Goal: Task Accomplishment & Management: Manage account settings

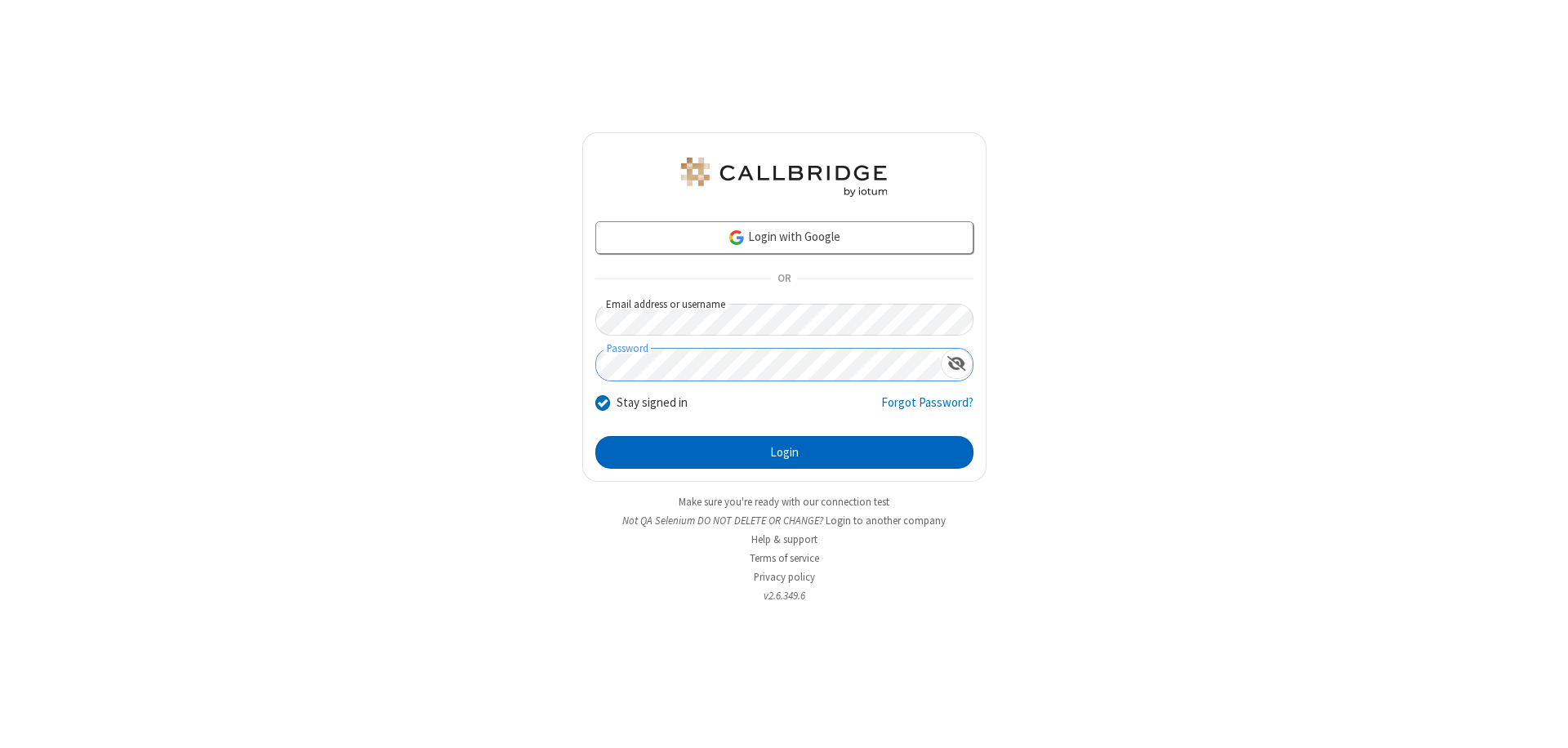
click at [784, 452] on button "Login" at bounding box center [784, 452] width 379 height 32
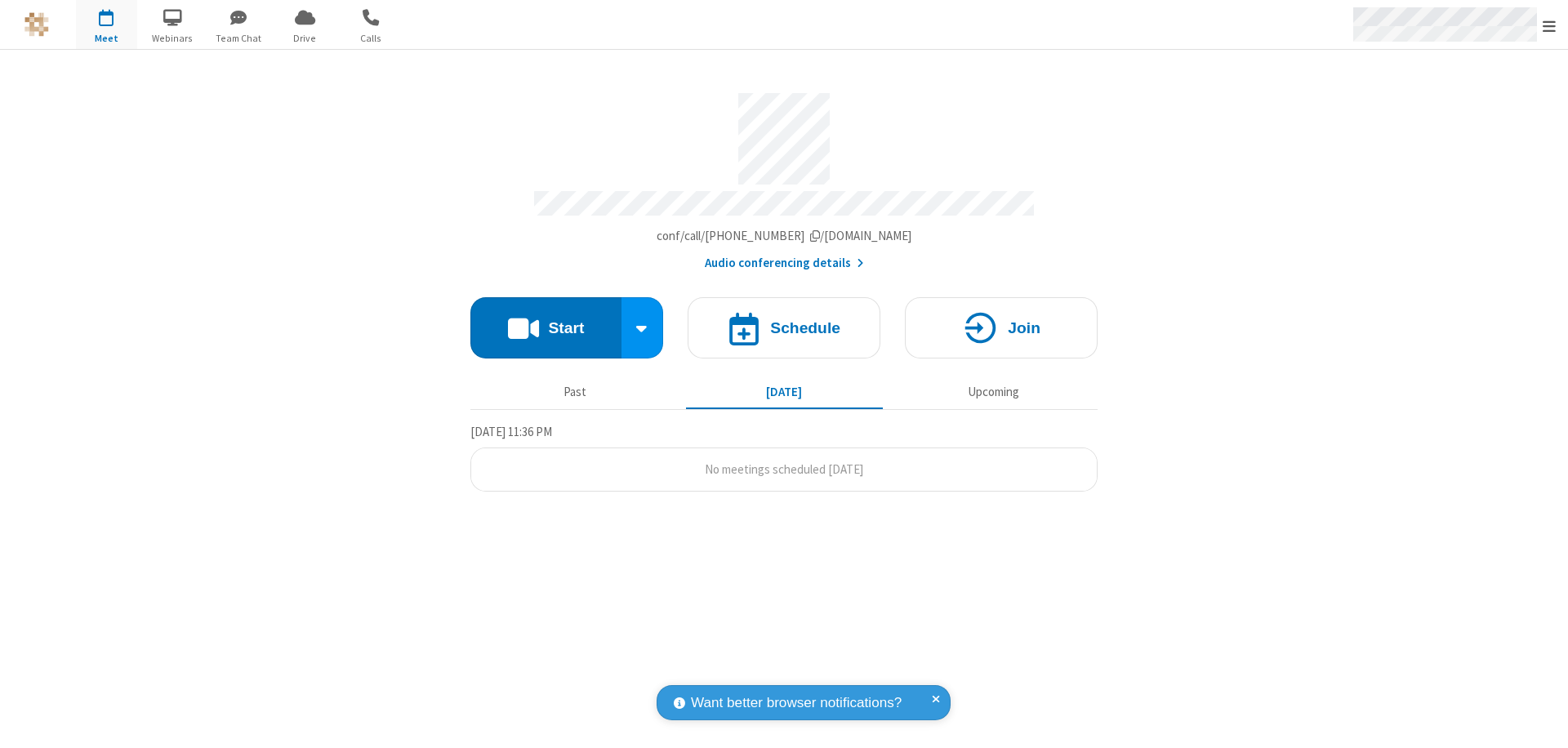
click at [1550, 25] on span "Open menu" at bounding box center [1550, 25] width 13 height 17
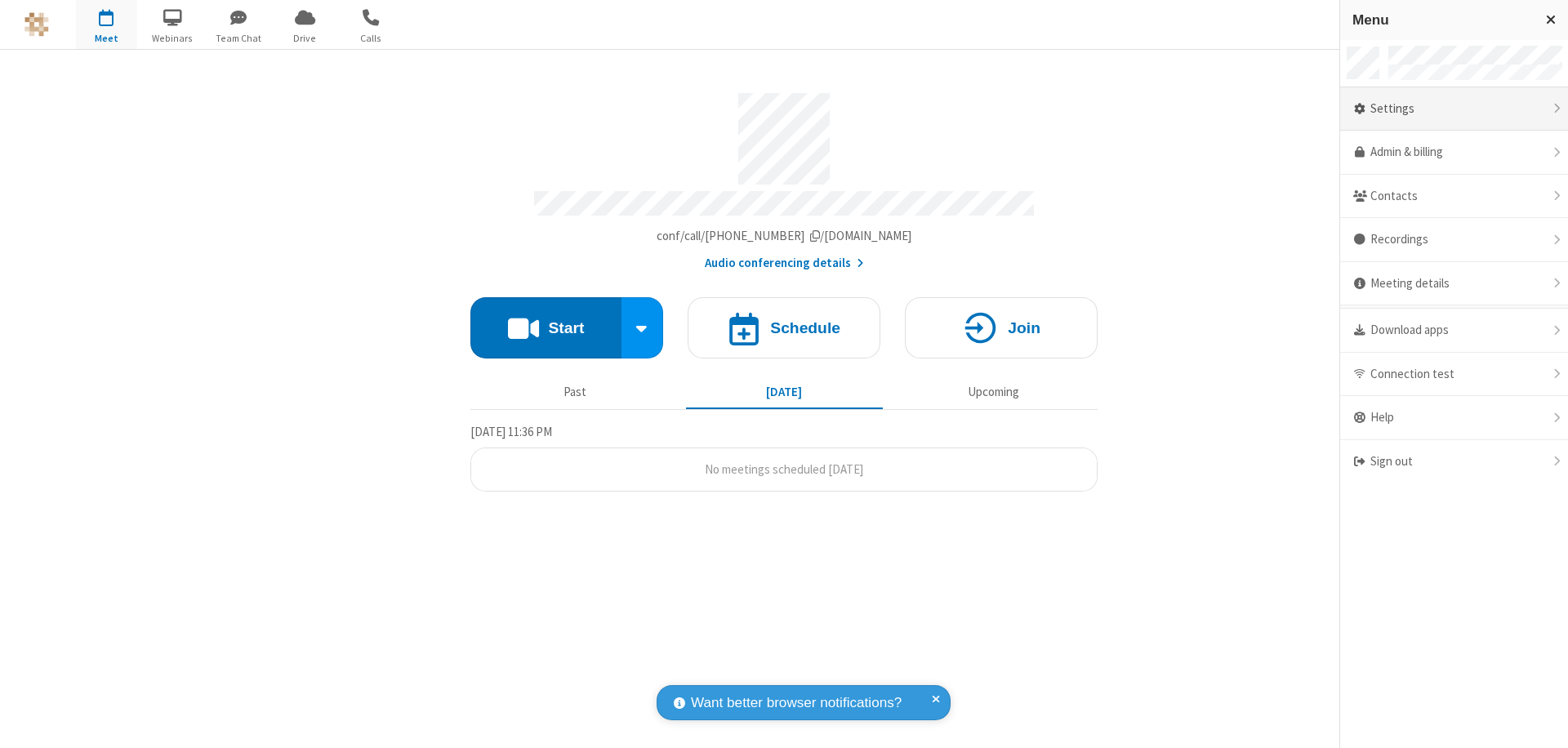
click at [1454, 109] on div "Settings" at bounding box center [1454, 109] width 228 height 44
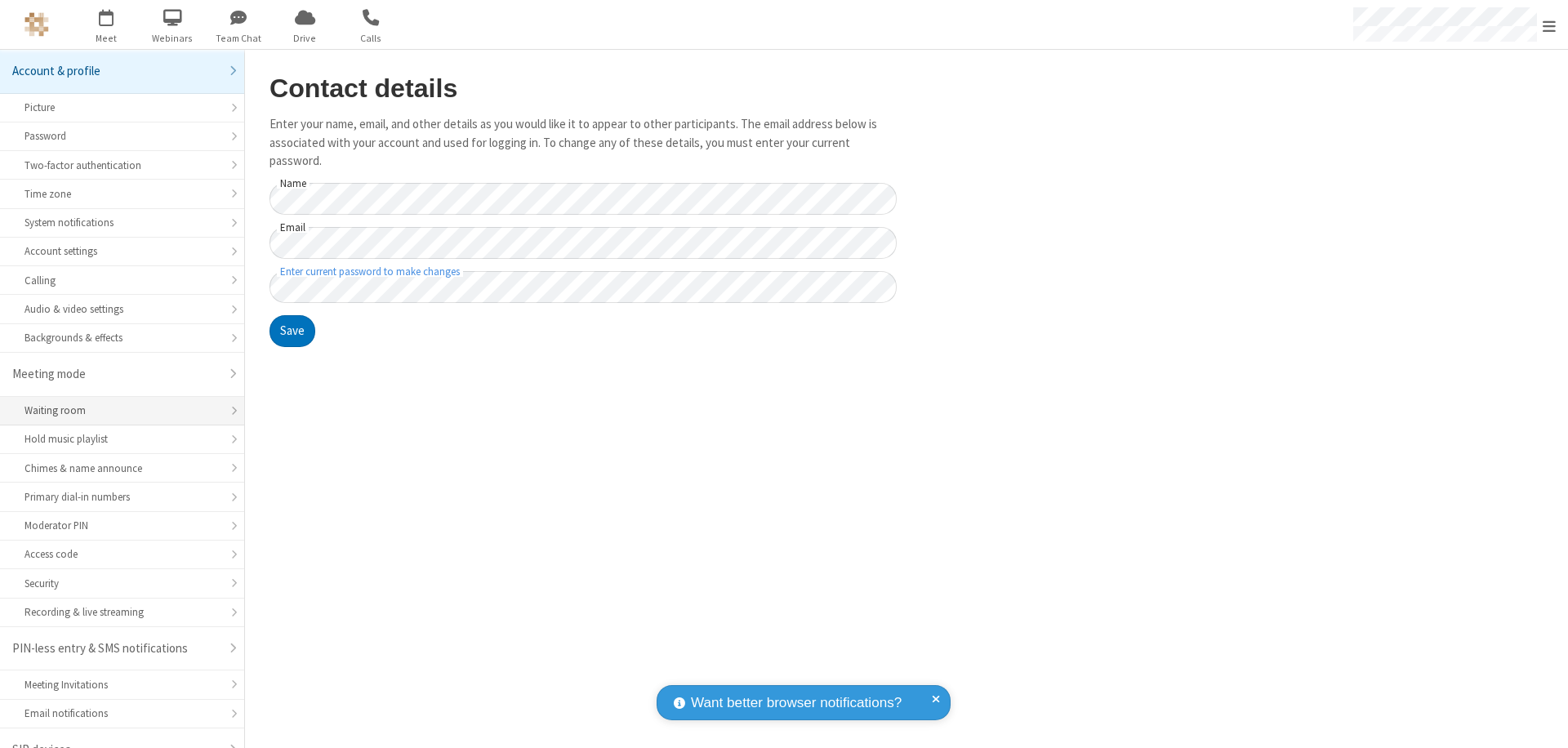
click at [116, 402] on div "Waiting room" at bounding box center [122, 410] width 195 height 16
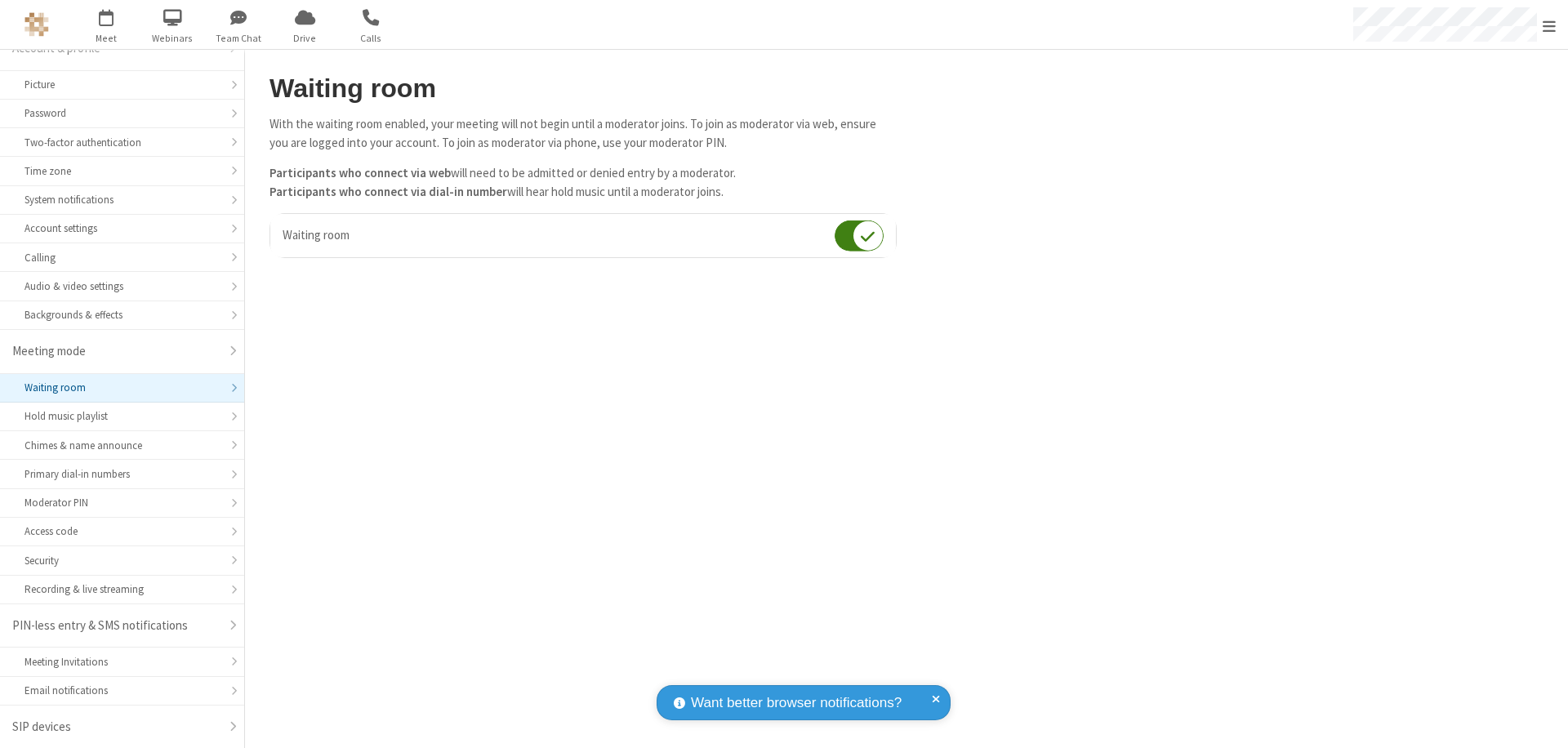
click at [859, 235] on input "checkbox" at bounding box center [859, 235] width 49 height 32
checkbox input "false"
click at [1550, 25] on span "Open menu" at bounding box center [1550, 25] width 13 height 17
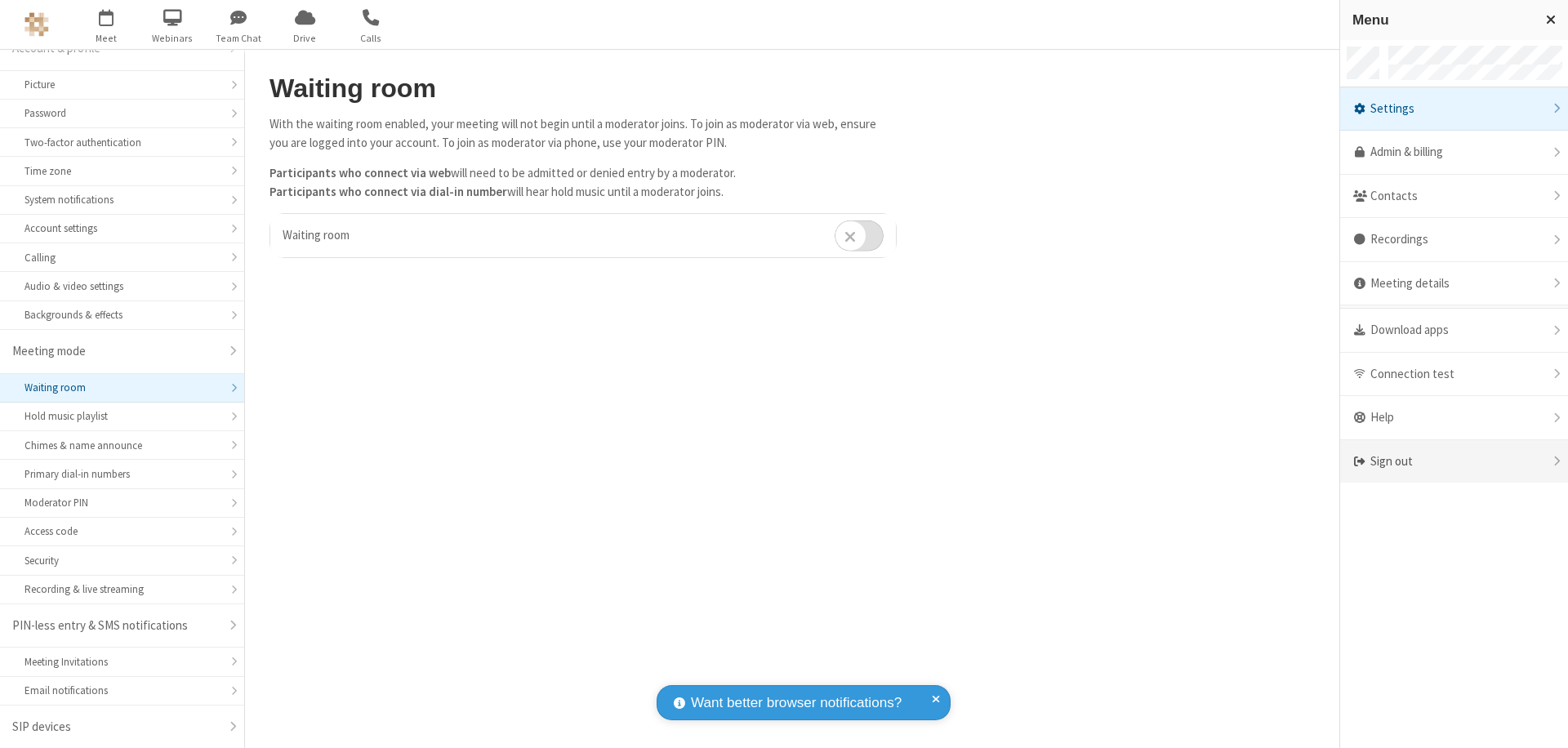
click at [1454, 461] on div "Sign out" at bounding box center [1454, 461] width 228 height 43
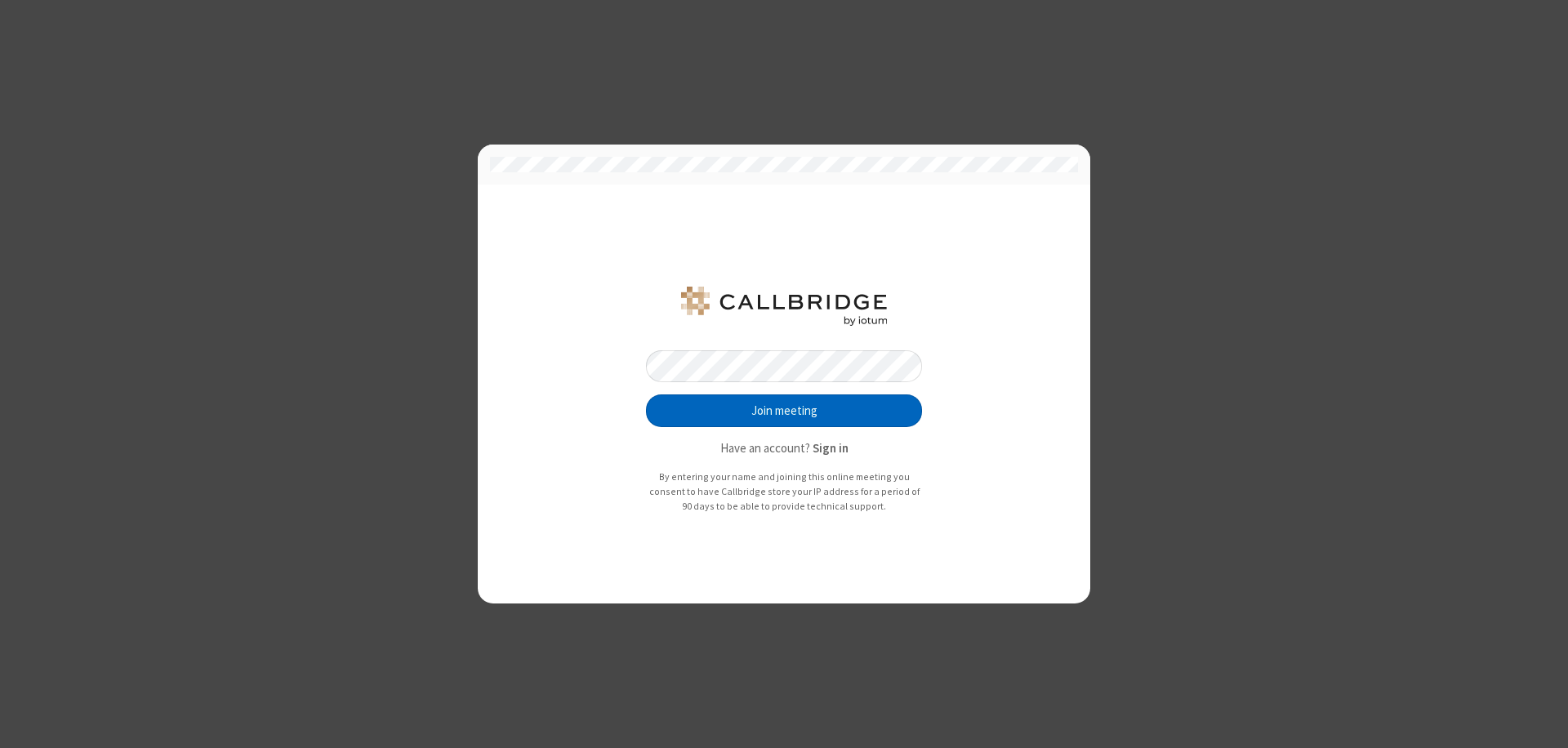
click at [784, 411] on button "Join meeting" at bounding box center [784, 410] width 276 height 32
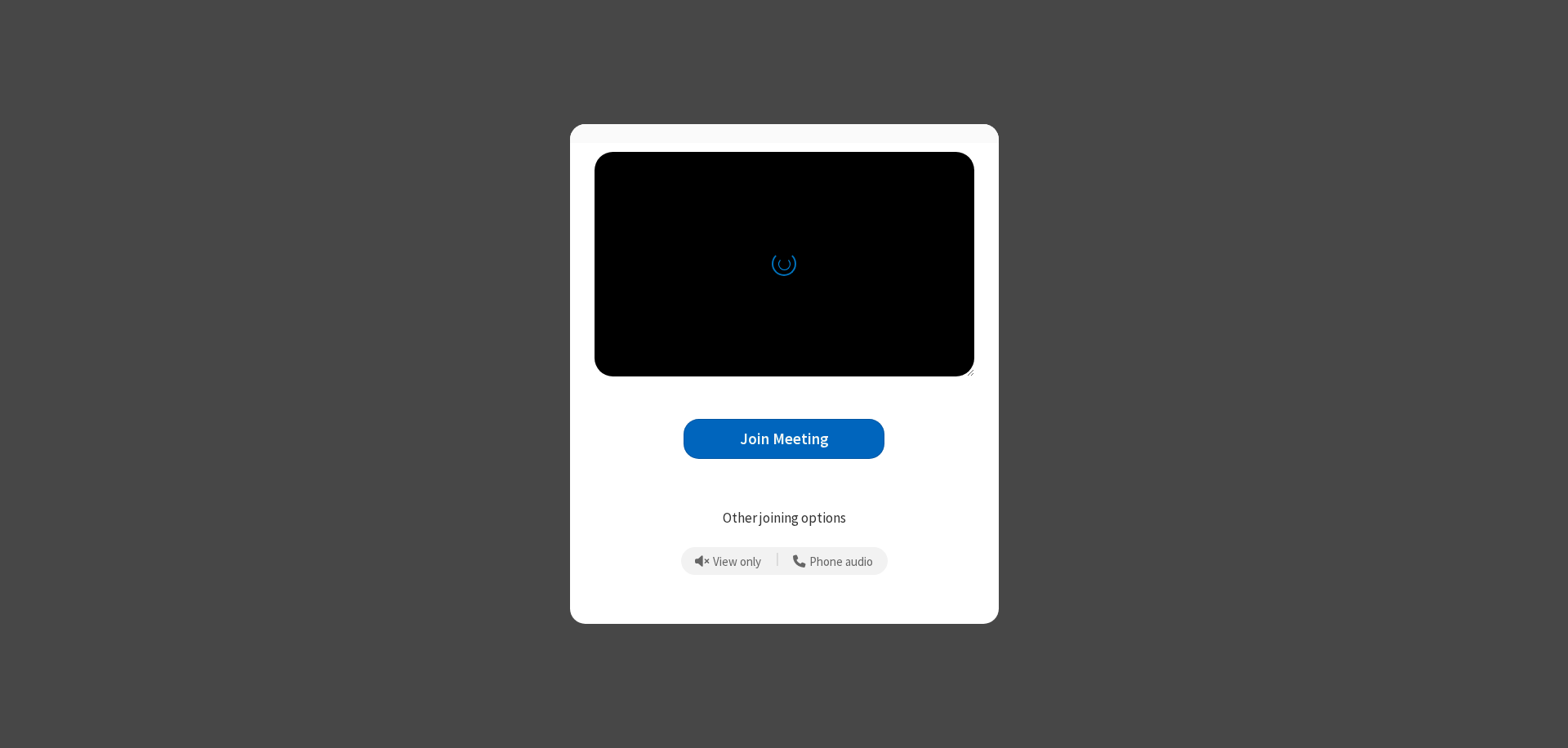
click at [784, 446] on button "Join Meeting" at bounding box center [784, 439] width 201 height 40
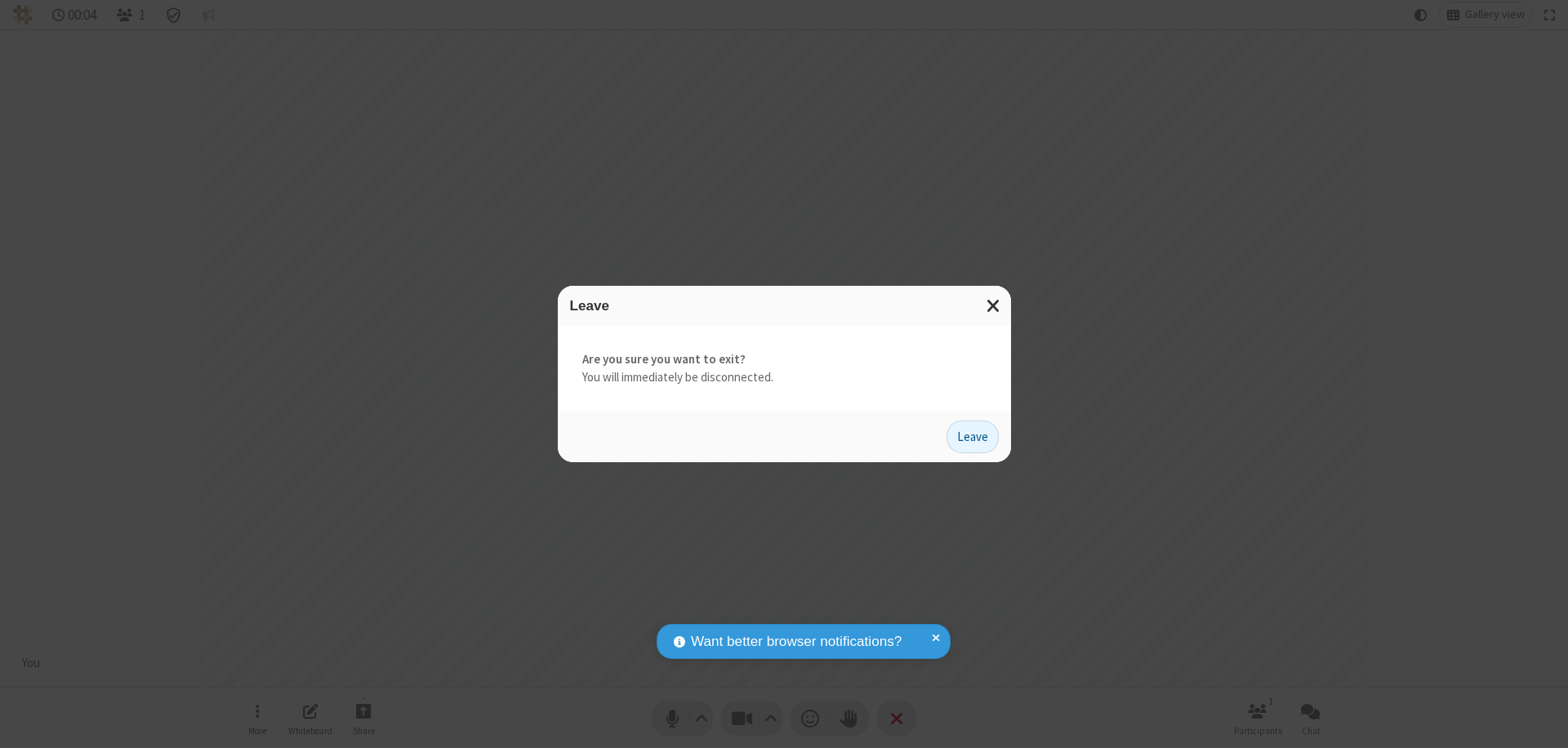
click at [973, 436] on button "Leave" at bounding box center [973, 436] width 53 height 32
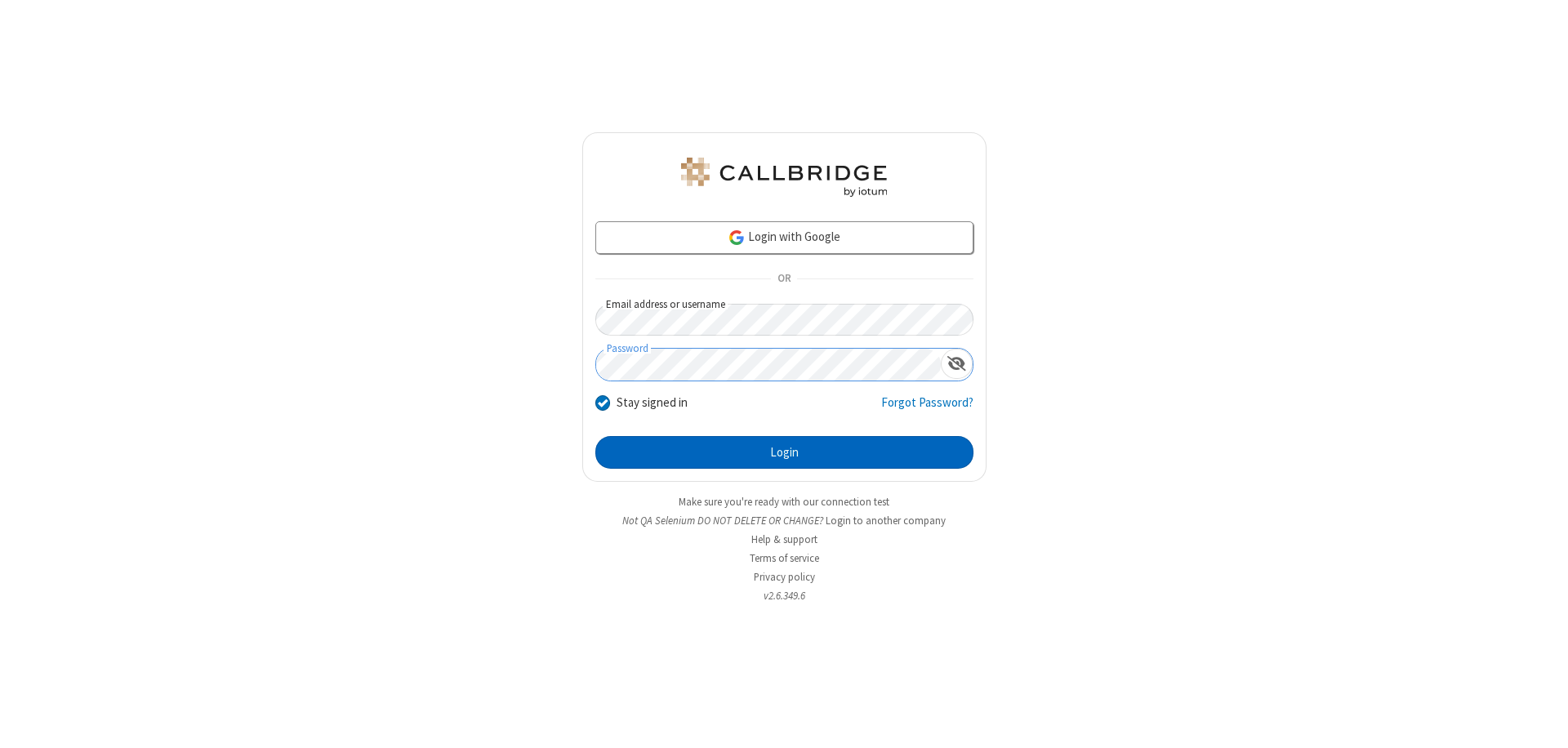
click at [784, 452] on button "Login" at bounding box center [784, 452] width 379 height 32
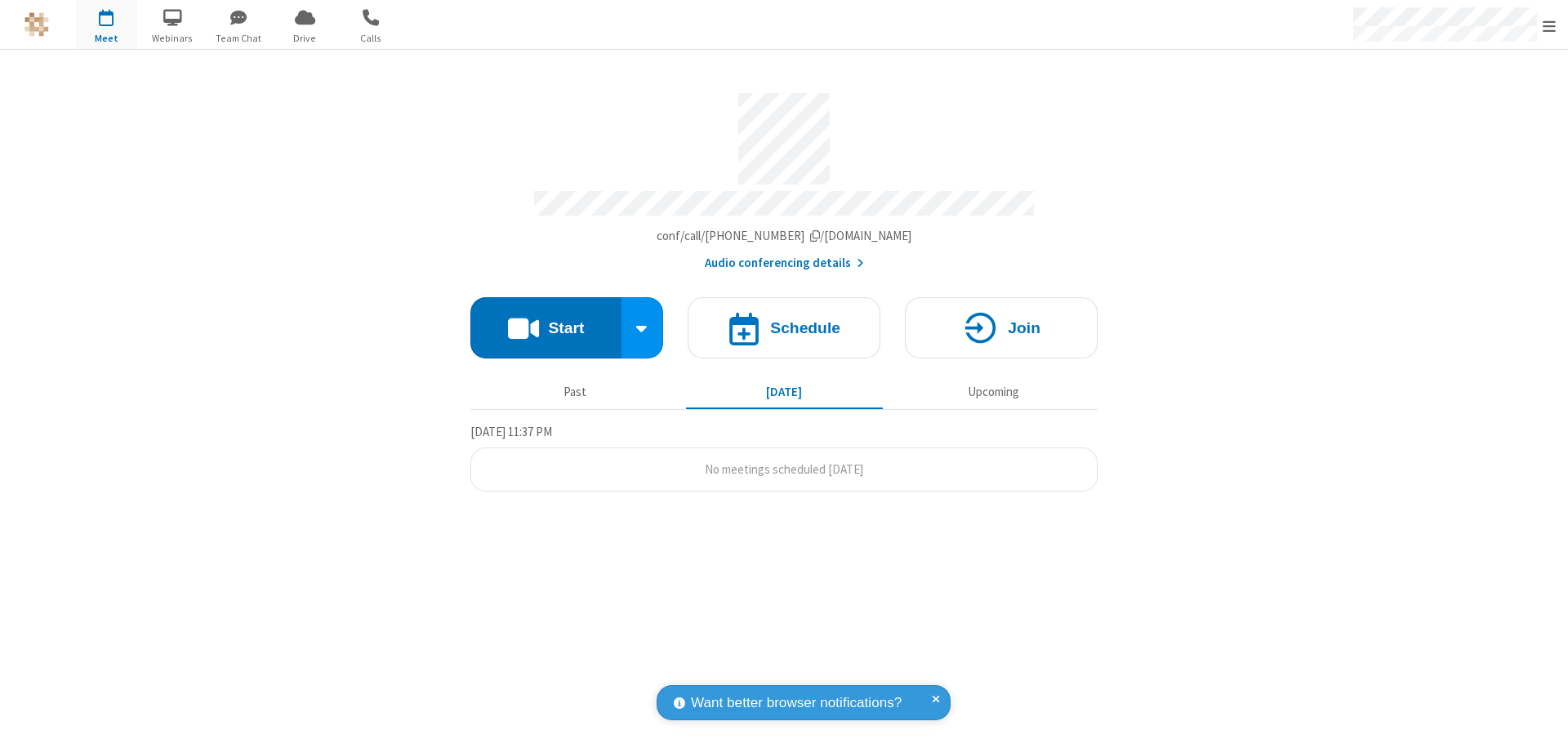
click at [1550, 25] on span "Open menu" at bounding box center [1550, 25] width 13 height 17
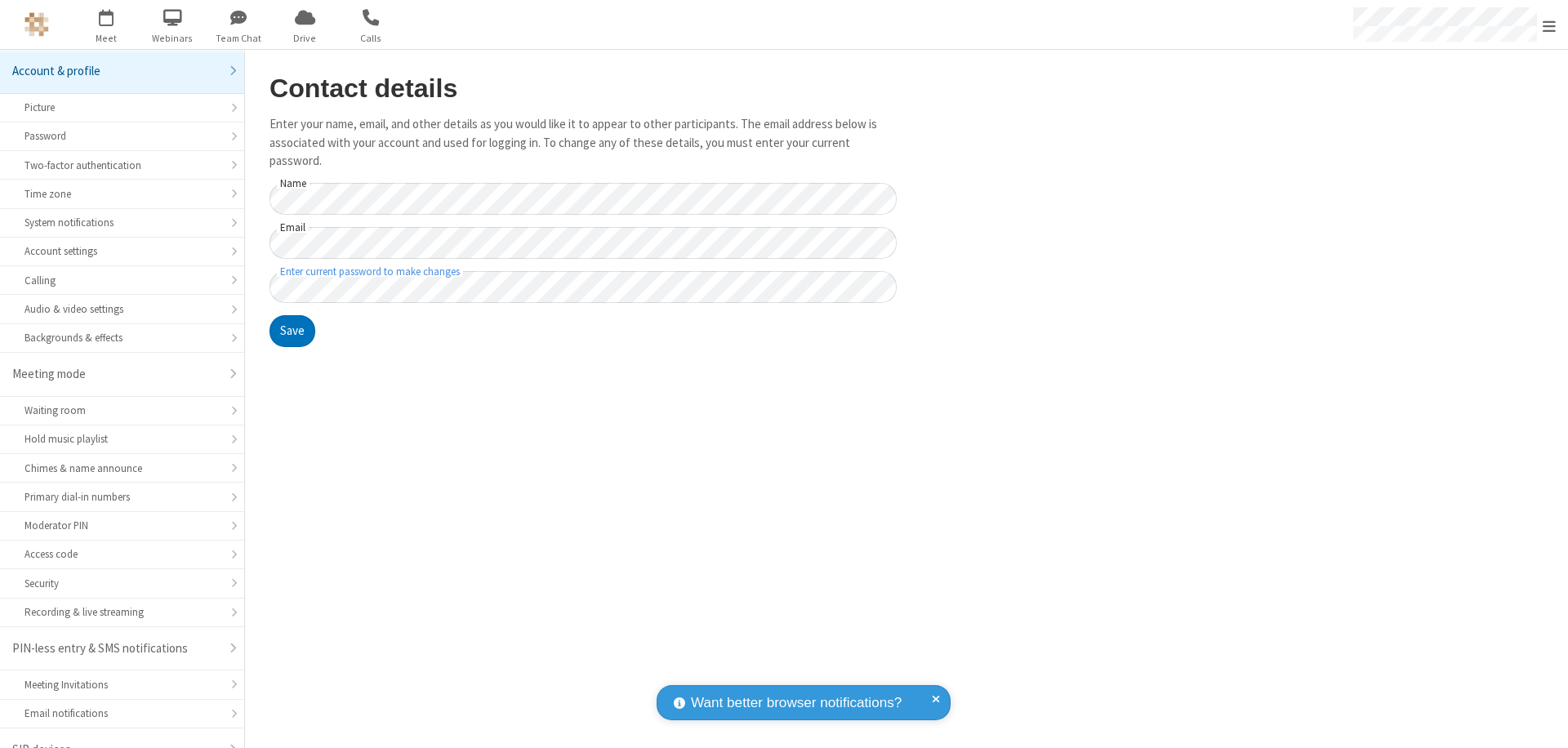
scroll to position [23, 0]
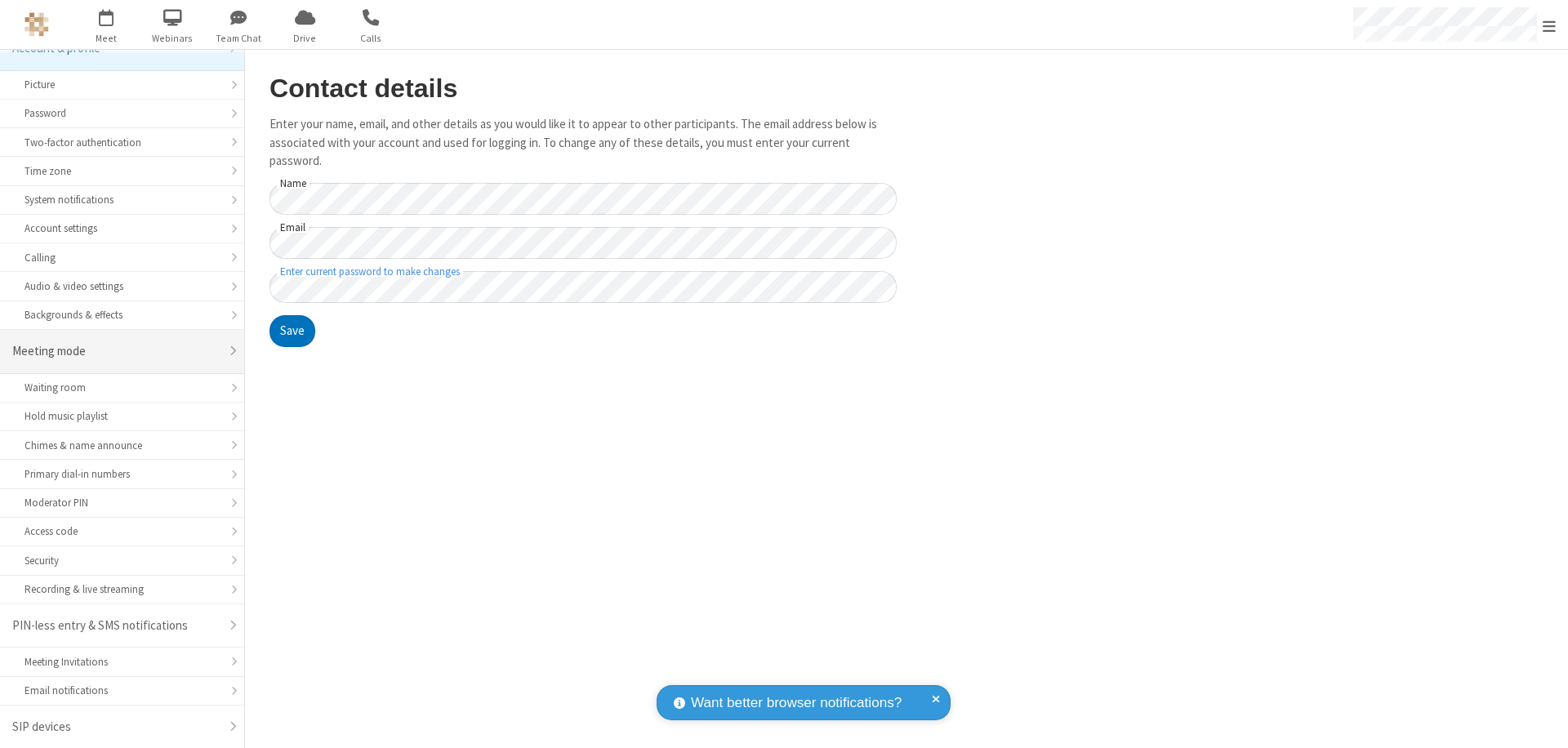
click at [116, 351] on div "Meeting mode" at bounding box center [116, 351] width 207 height 18
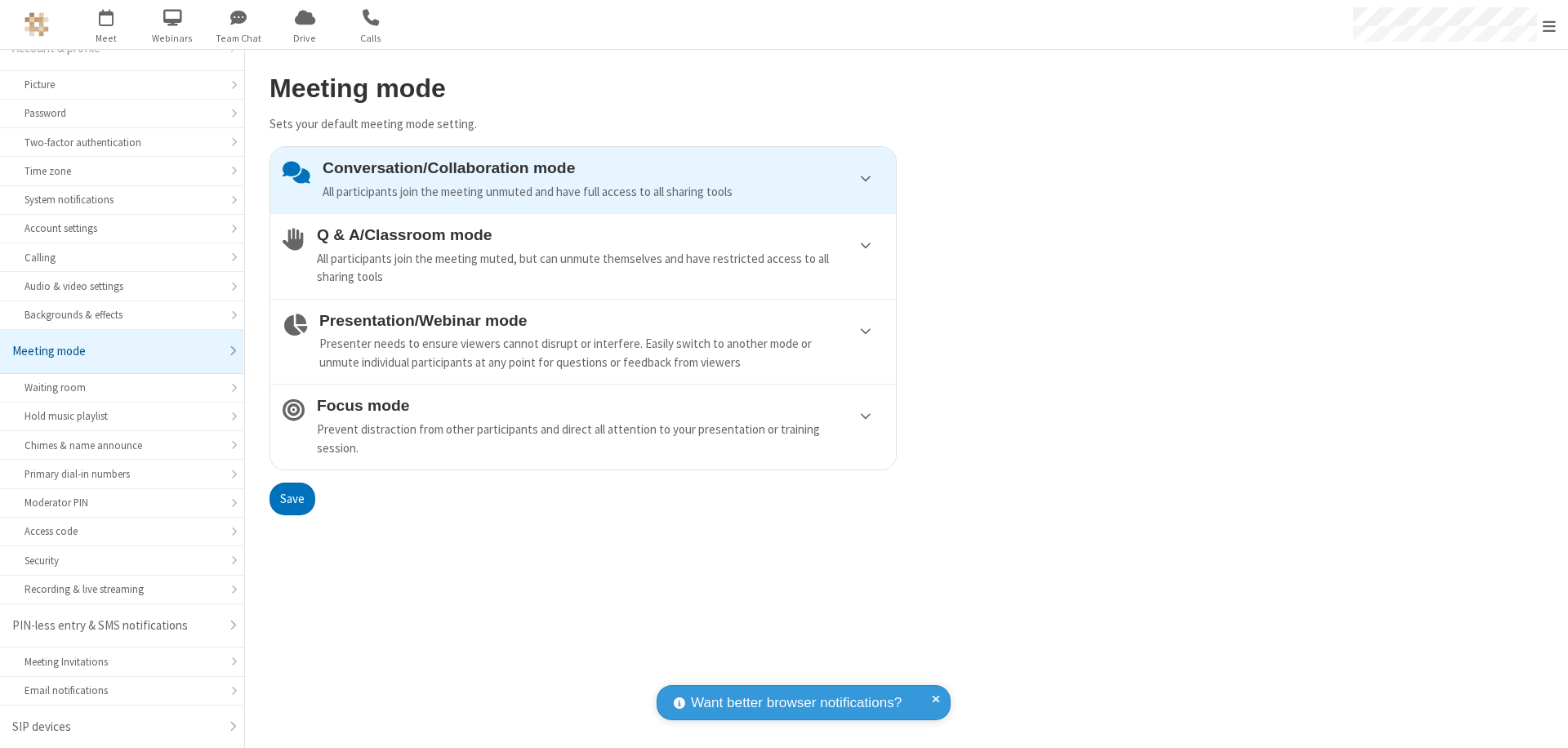
click at [583, 180] on div "Conversation/Collaboration mode All participants join the meeting unmuted and h…" at bounding box center [603, 179] width 561 height 41
click at [292, 498] on button "Save" at bounding box center [293, 499] width 46 height 32
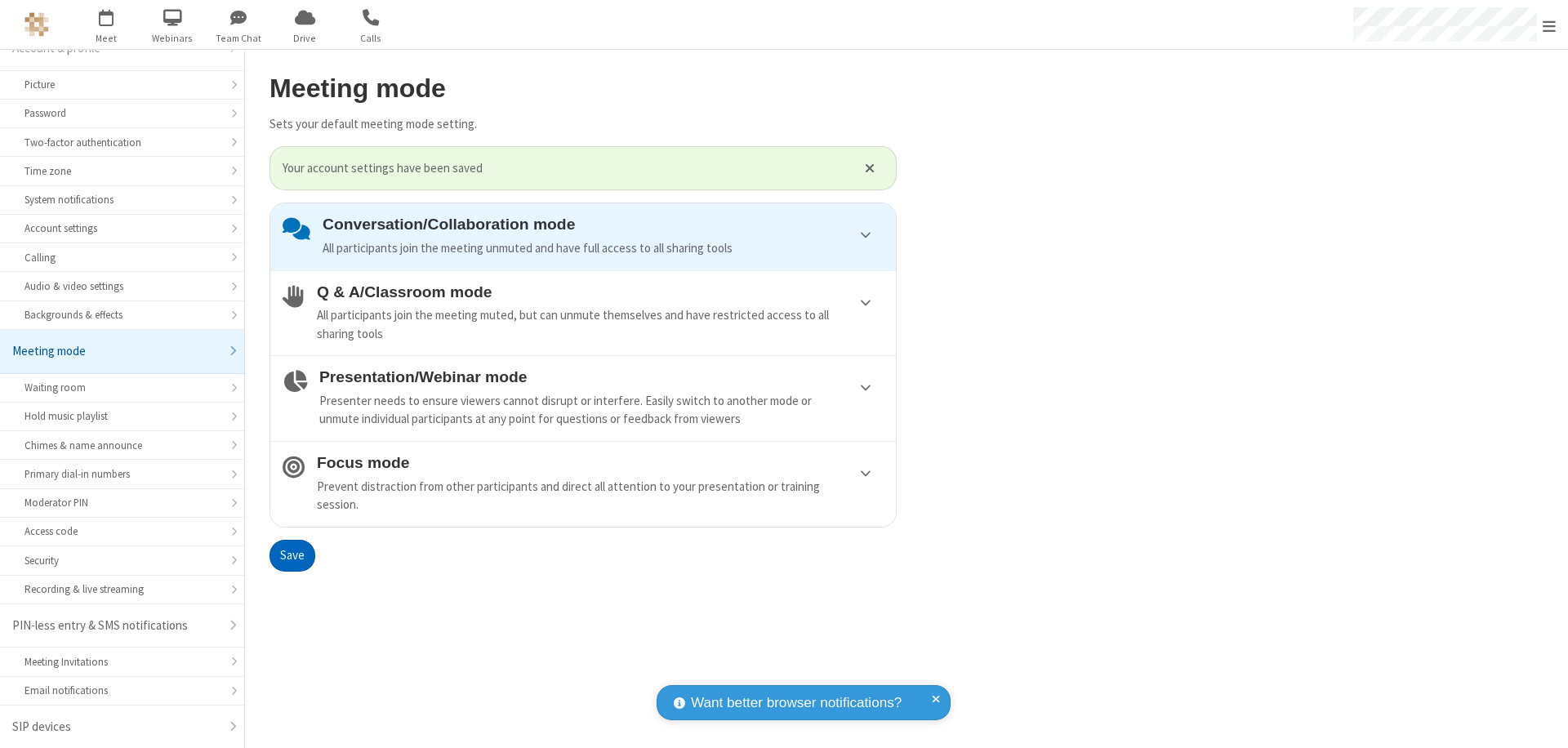
click at [1550, 25] on span "Open menu" at bounding box center [1550, 25] width 13 height 17
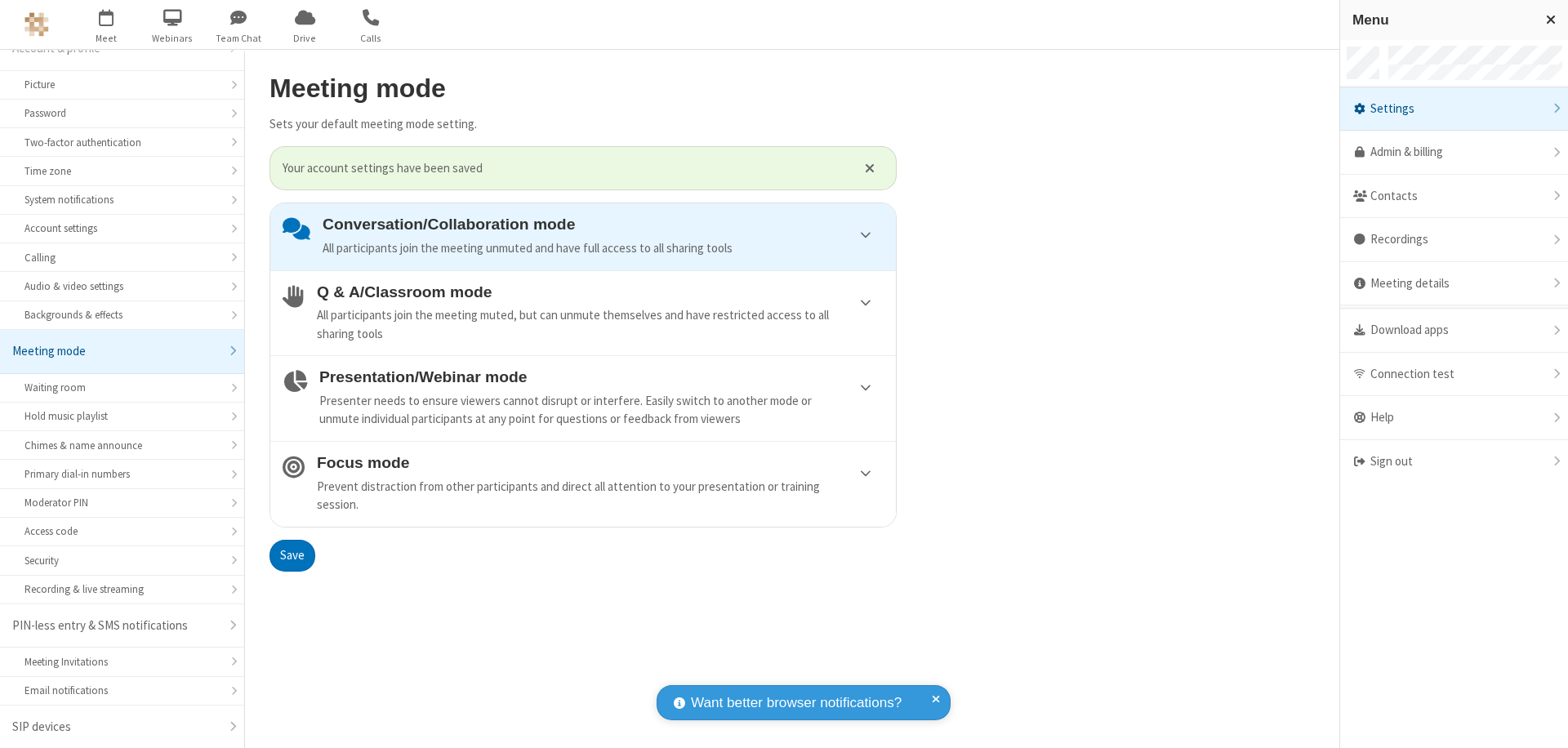
click at [1454, 461] on div "Sign out" at bounding box center [1454, 461] width 228 height 43
